Goal: Check status: Check status

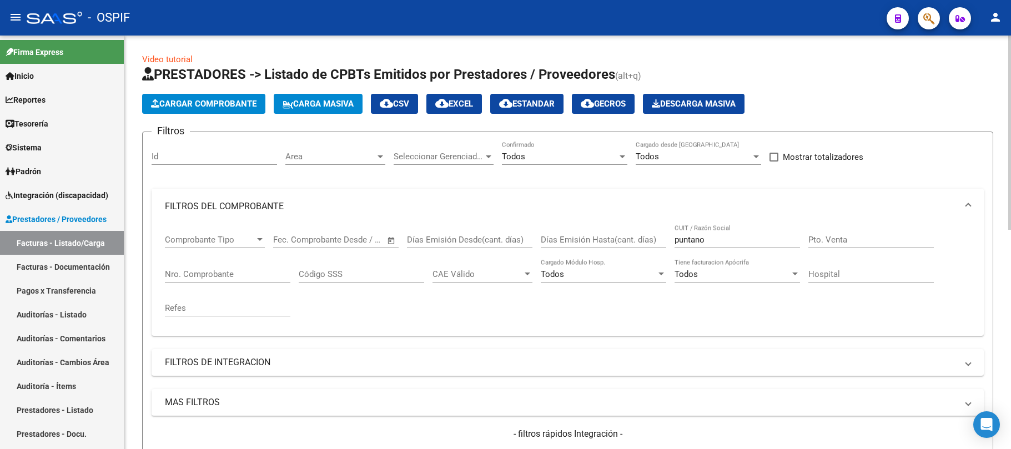
click at [443, 189] on mat-expansion-panel-header "FILTROS DEL COMPROBANTE" at bounding box center [568, 207] width 832 height 36
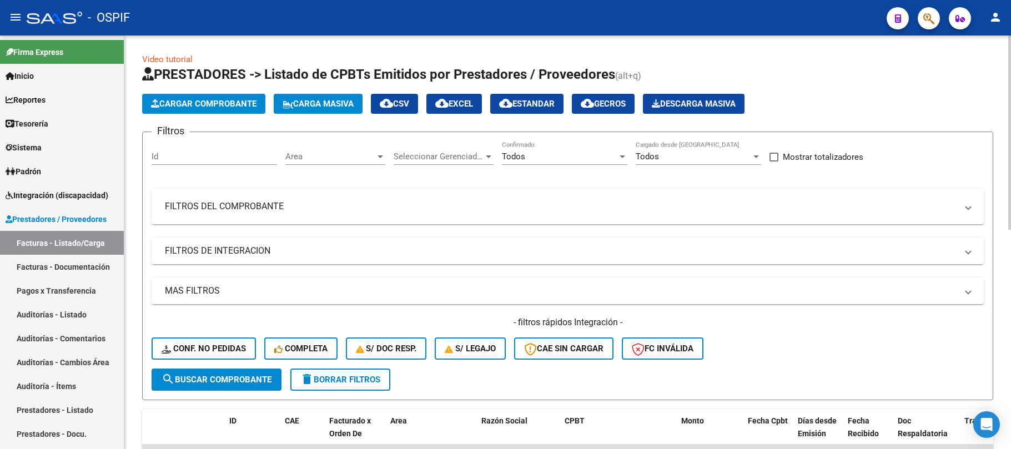
click at [720, 245] on mat-panel-title "FILTROS DE INTEGRACION" at bounding box center [561, 251] width 792 height 12
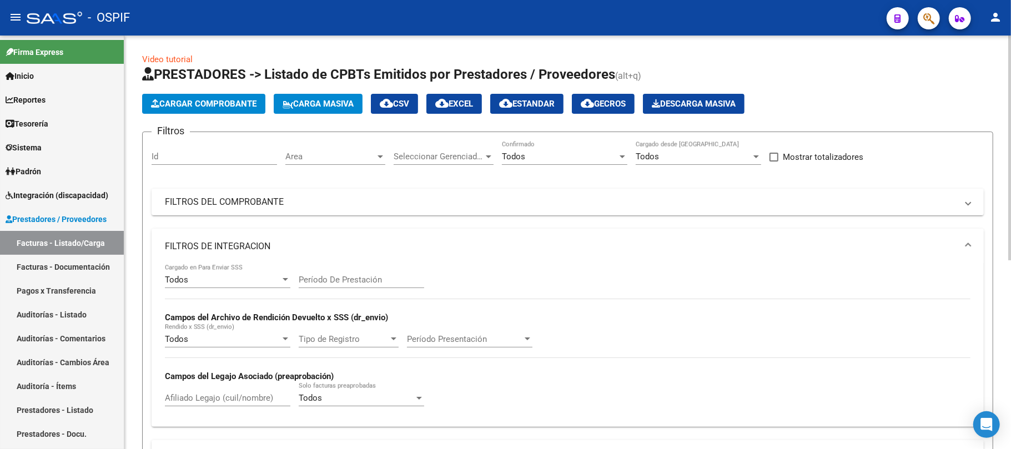
scroll to position [25, 0]
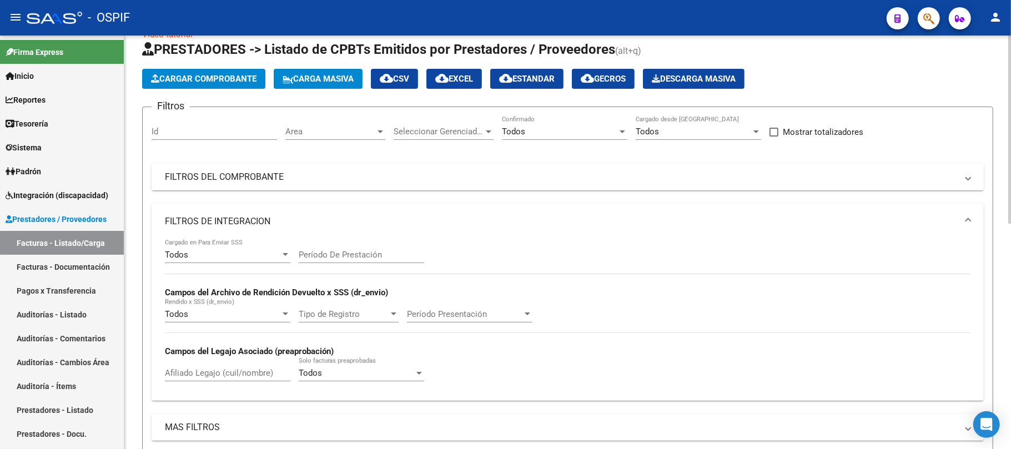
click at [615, 178] on mat-panel-title "FILTROS DEL COMPROBANTE" at bounding box center [561, 177] width 792 height 12
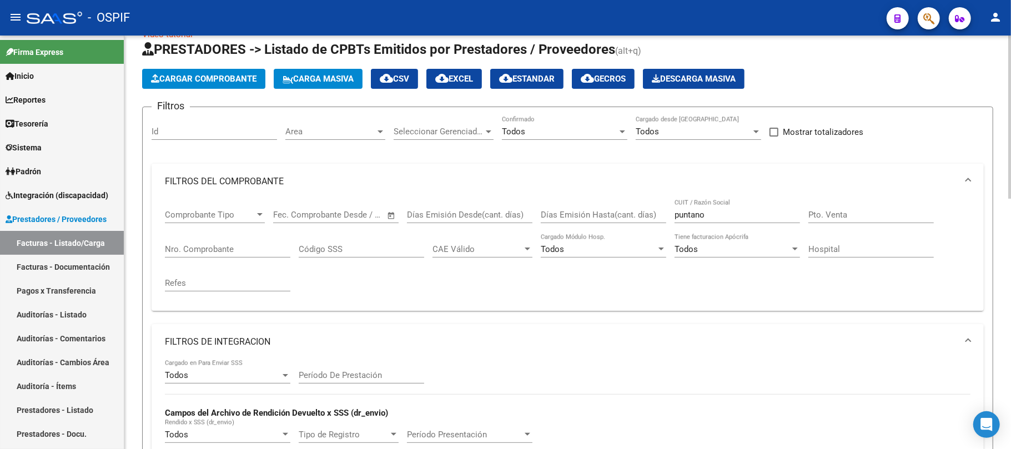
click at [702, 214] on input "puntano" at bounding box center [737, 215] width 125 height 10
paste input "ESCUELA DE COMUNICACIÓN [GEOGRAPHIC_DATA]"
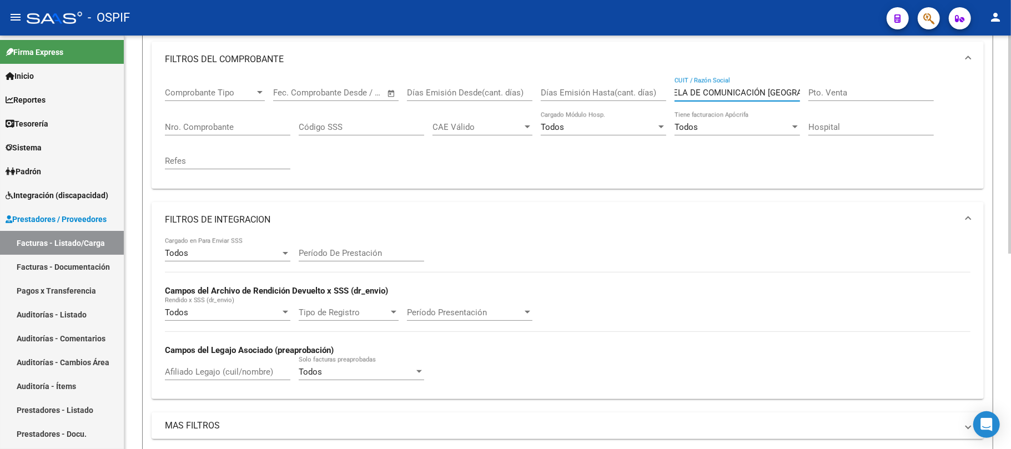
scroll to position [0, 0]
drag, startPoint x: 767, startPoint y: 92, endPoint x: 402, endPoint y: 133, distance: 367.7
click at [404, 133] on div "Comprobante Tipo Comprobante Tipo Fecha inicio – Fecha fin Fec. Comprobante Des…" at bounding box center [568, 128] width 806 height 103
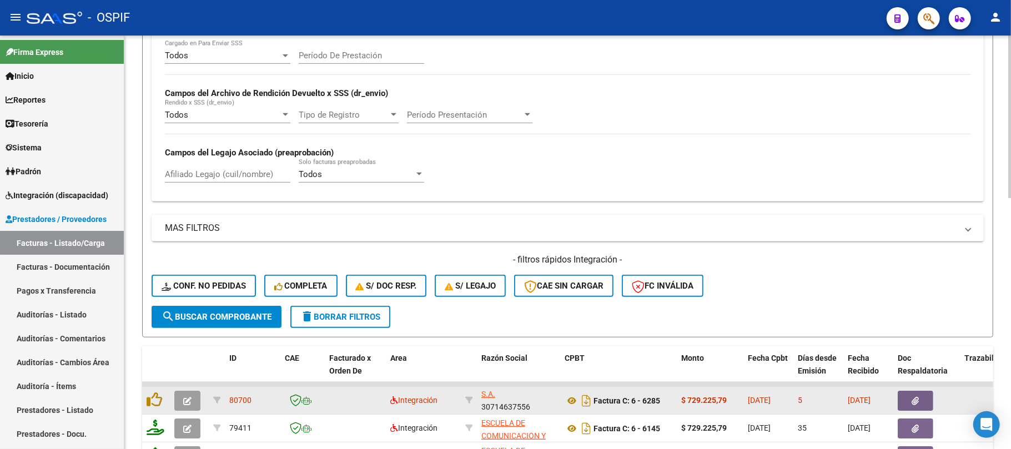
scroll to position [419, 0]
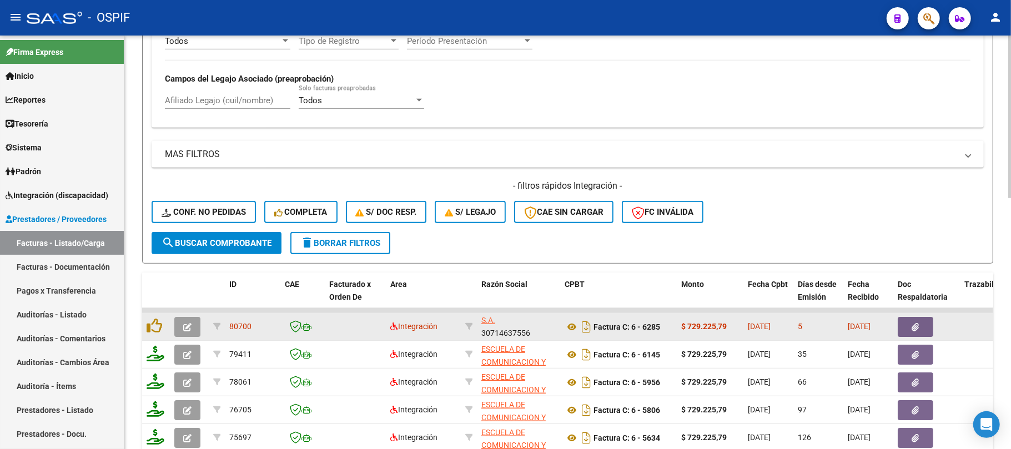
click at [507, 339] on datatable-body-cell "ESCUELA DE COMUNICACION Y LENGUAJE SIEMBRA S.A. 30714637556" at bounding box center [518, 326] width 83 height 27
click at [510, 329] on div "ESCUELA DE COMUNICACION Y LENGUAJE SIEMBRA S.A. 30714637556" at bounding box center [518, 326] width 74 height 23
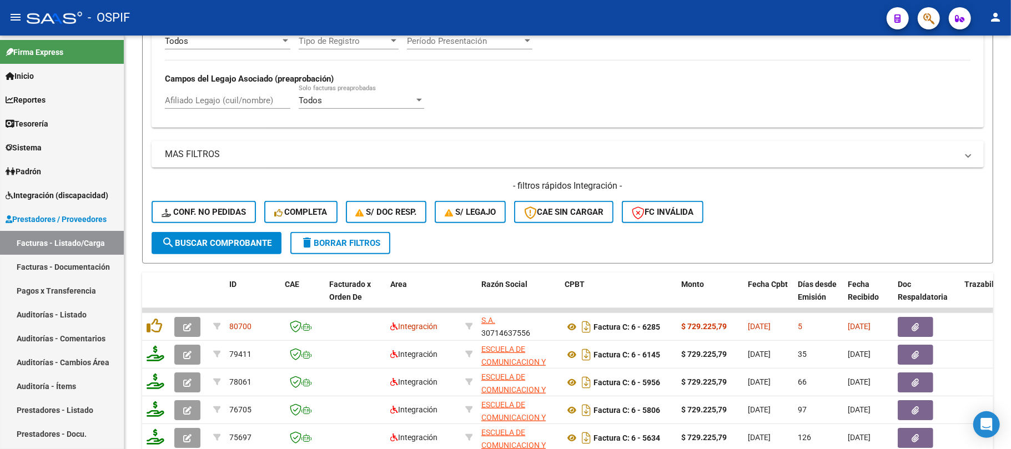
copy div "30714637556"
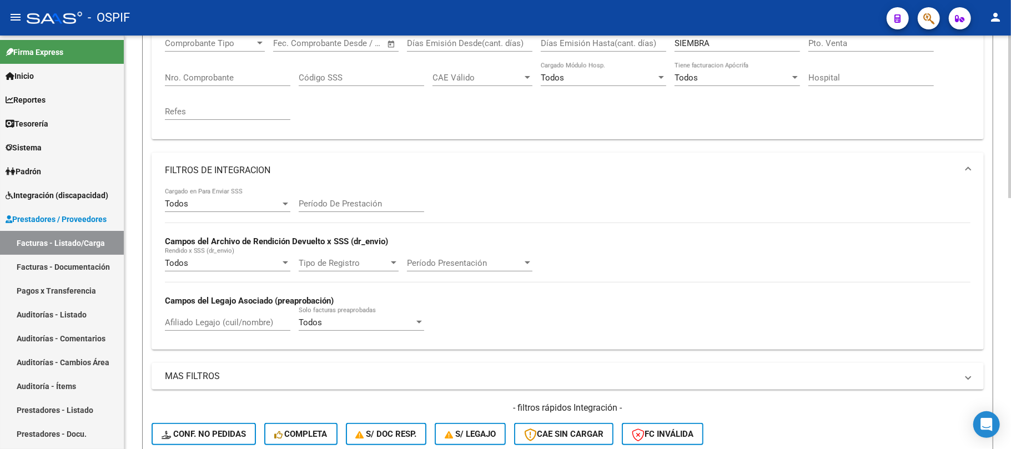
click at [749, 39] on input "SIEMBRA" at bounding box center [737, 43] width 125 height 10
paste input "PASQUERO"
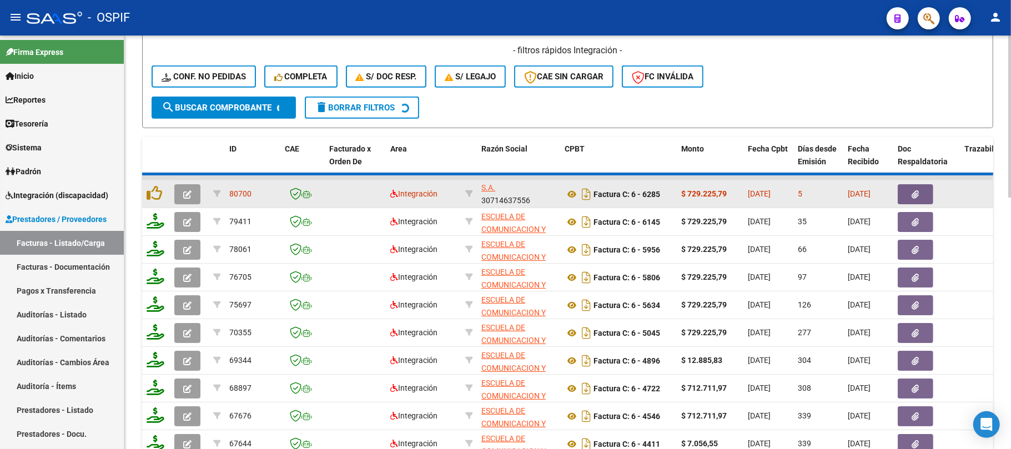
scroll to position [567, 0]
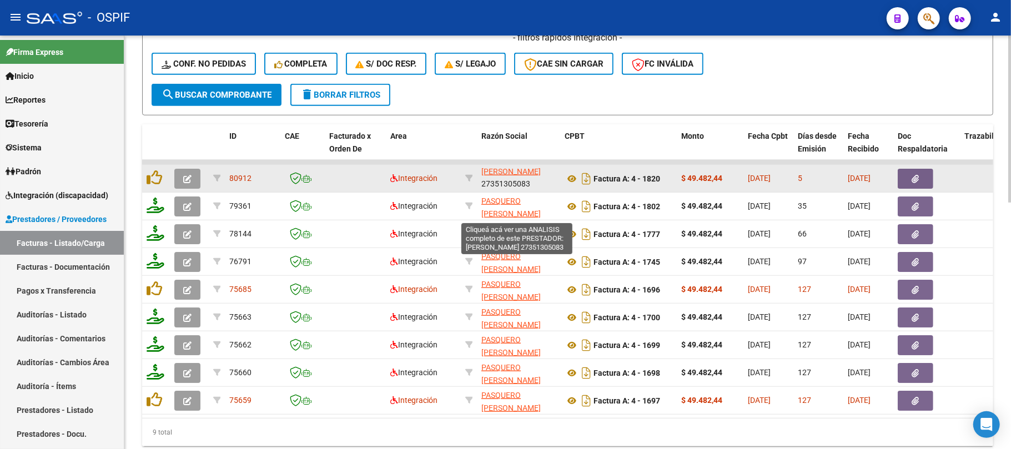
type input "PASQUERO"
click at [518, 183] on div "PASQUERO [PERSON_NAME] 27351305083" at bounding box center [518, 178] width 74 height 23
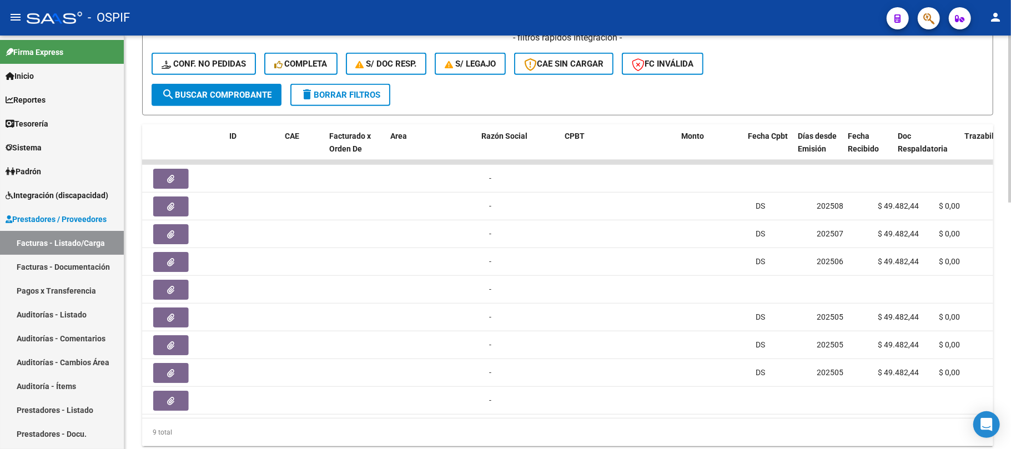
scroll to position [0, 0]
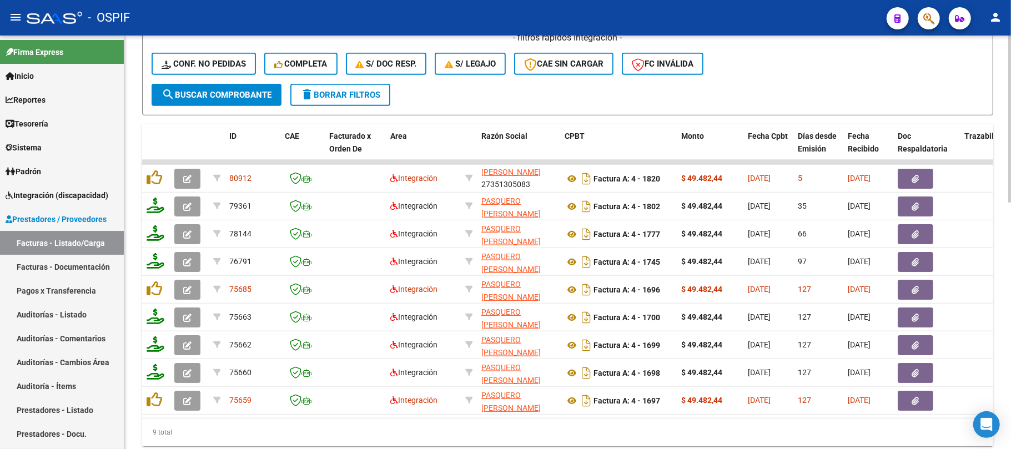
click at [431, 434] on div "9 total" at bounding box center [567, 433] width 851 height 28
